Goal: Task Accomplishment & Management: Manage account settings

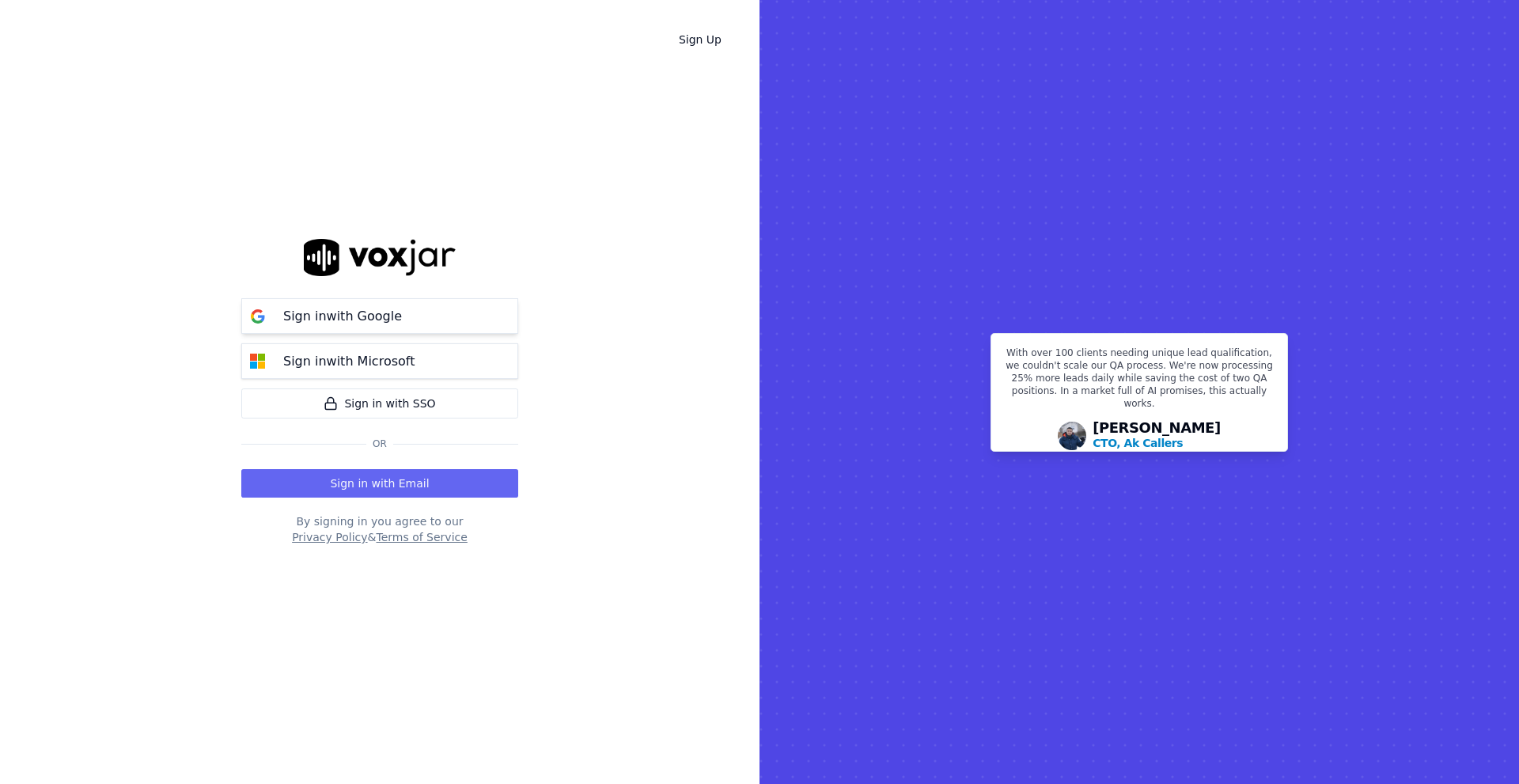
click at [390, 317] on p "Sign in with Google" at bounding box center [342, 316] width 119 height 19
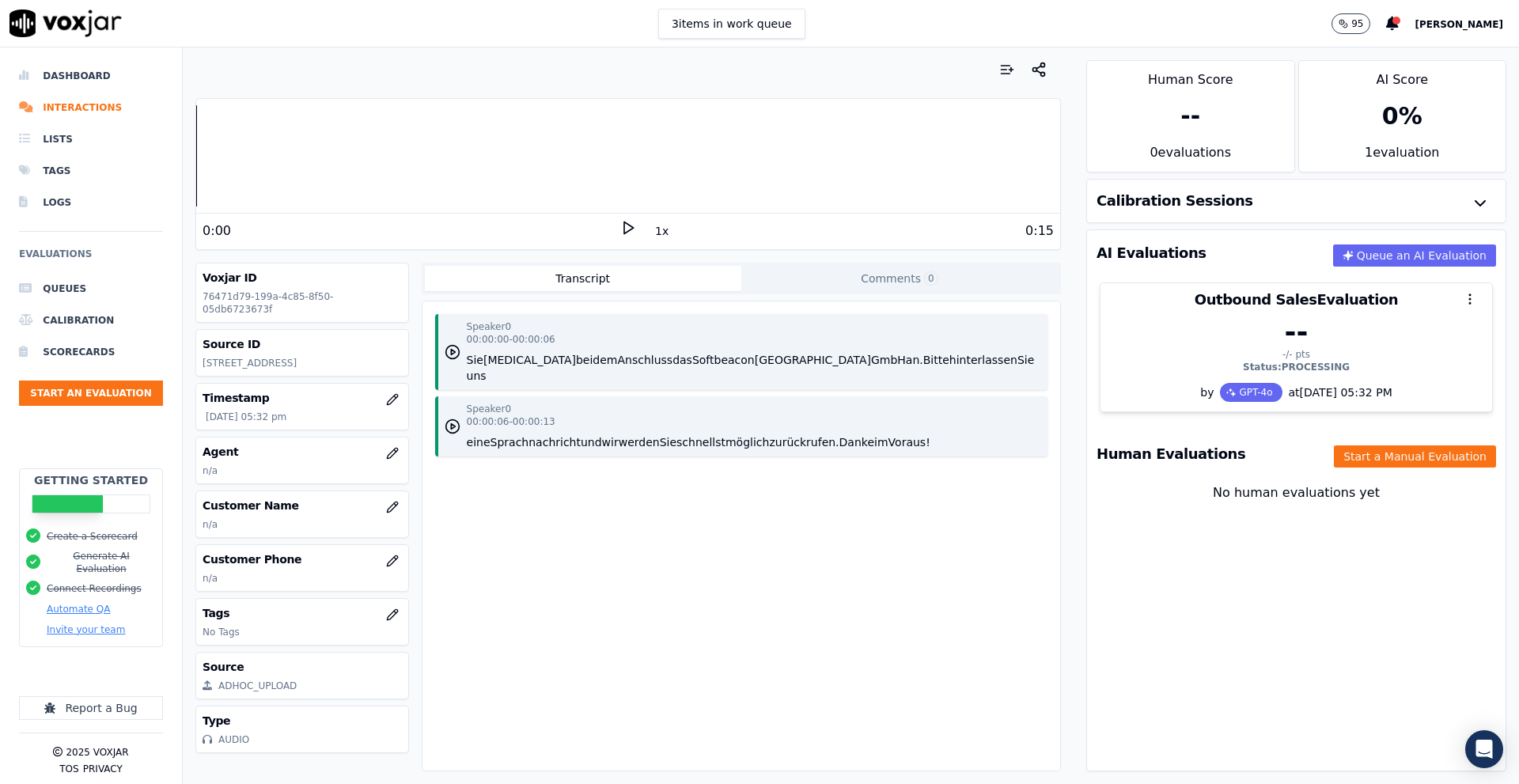
click at [1477, 23] on span "Dimitri" at bounding box center [1459, 25] width 89 height 11
click at [1399, 139] on div "Log out" at bounding box center [1423, 136] width 169 height 25
